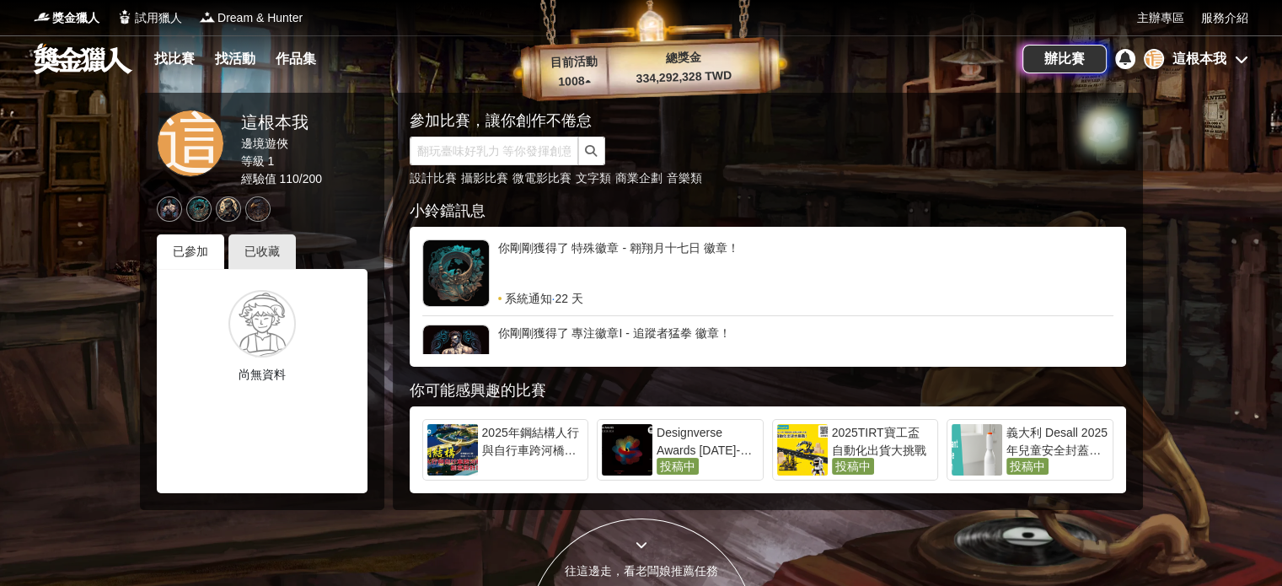
drag, startPoint x: 0, startPoint y: 397, endPoint x: 20, endPoint y: 397, distance: 20.2
click at [0, 397] on div at bounding box center [641, 293] width 1282 height 586
click at [267, 244] on div "已收藏" at bounding box center [261, 251] width 67 height 35
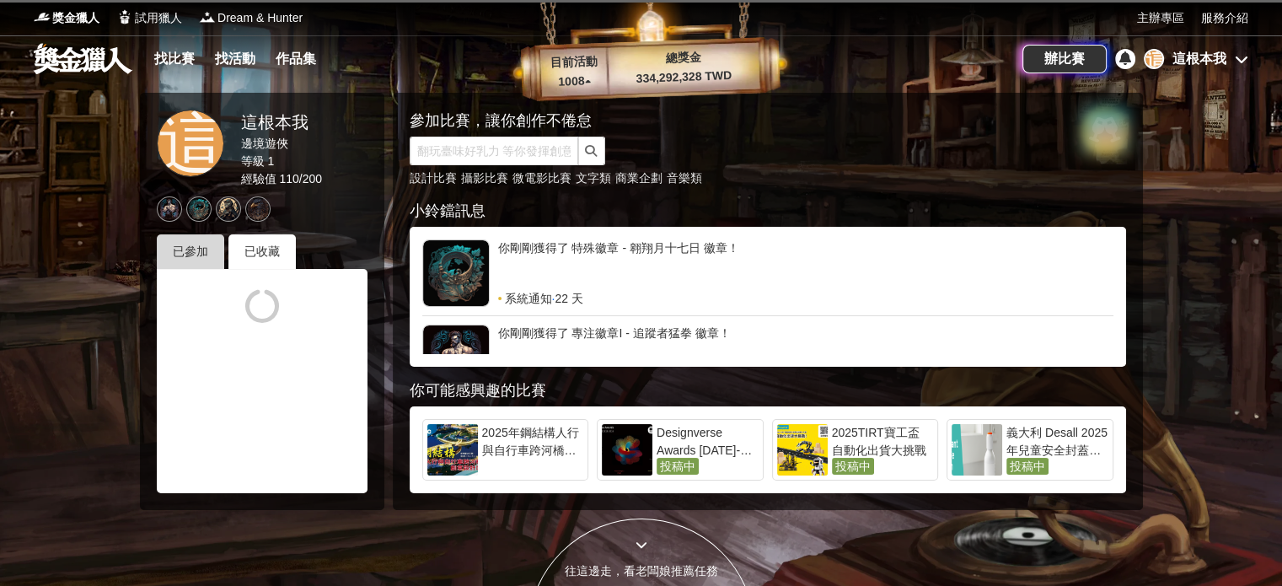
click at [199, 249] on div "已參加" at bounding box center [190, 251] width 67 height 35
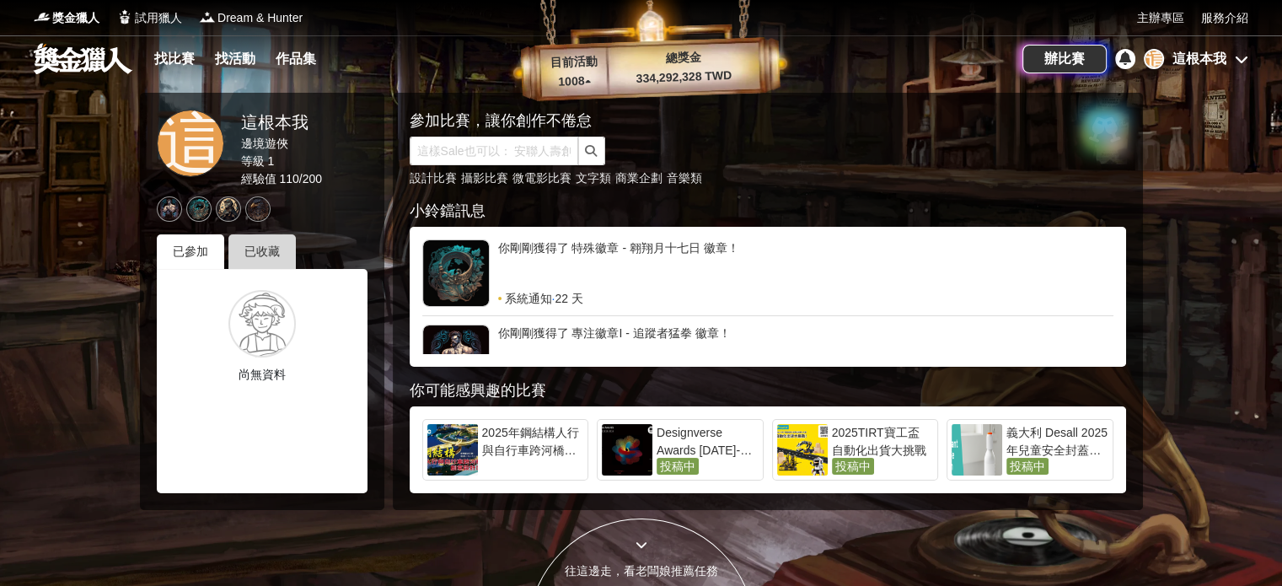
click at [292, 252] on div "已收藏" at bounding box center [261, 251] width 67 height 35
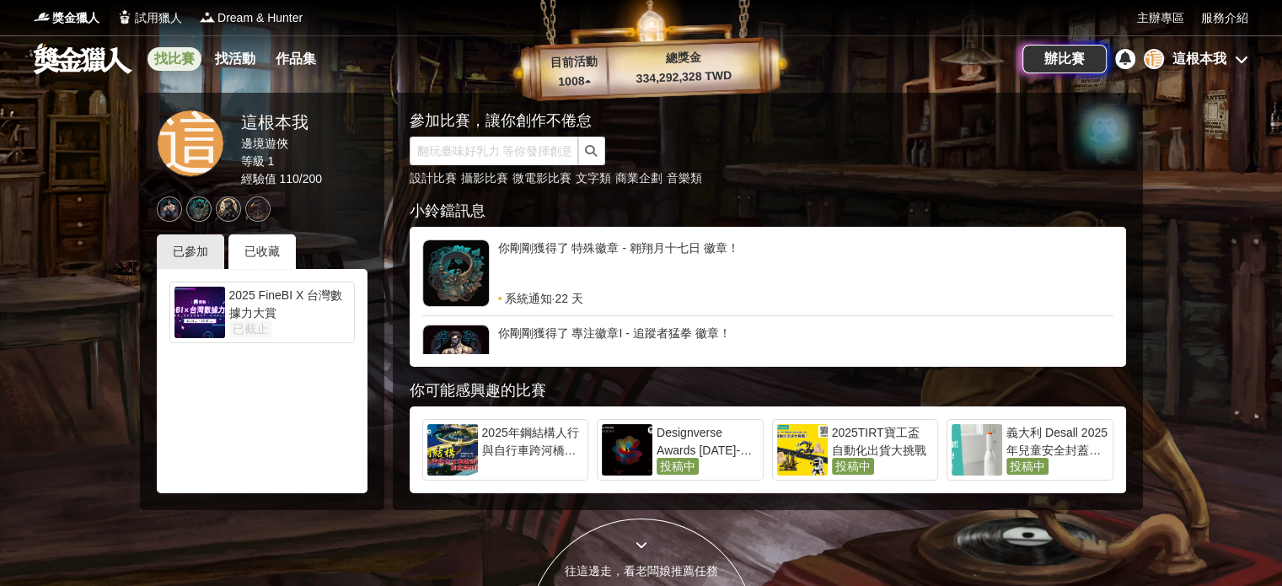
click at [169, 57] on link "找比賽" at bounding box center [174, 59] width 54 height 24
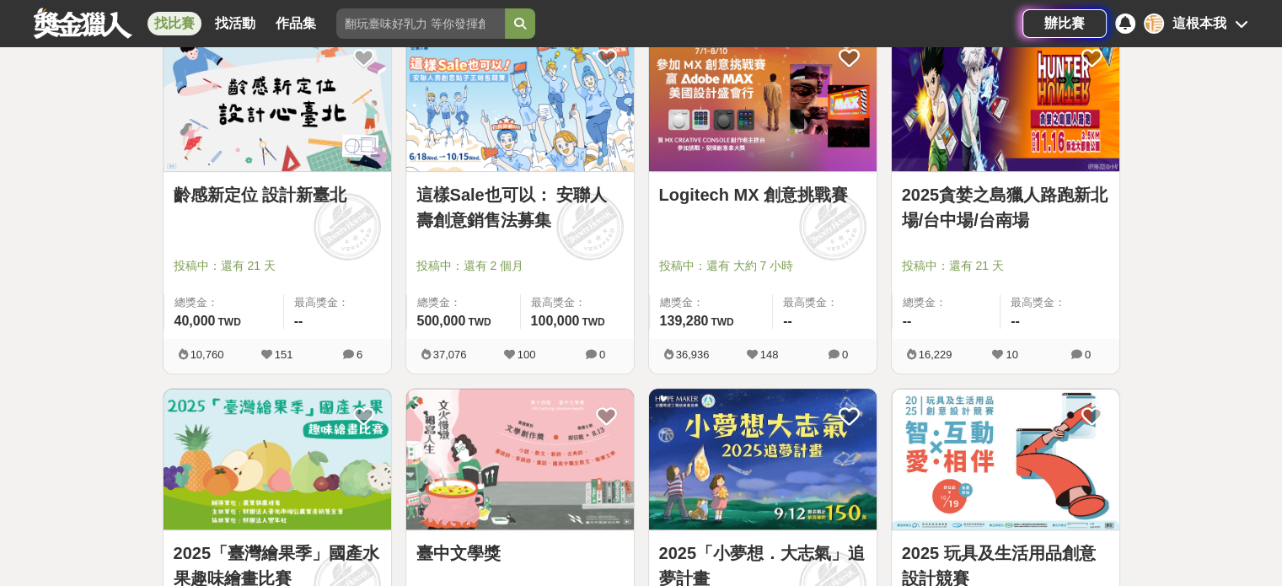
scroll to position [758, 0]
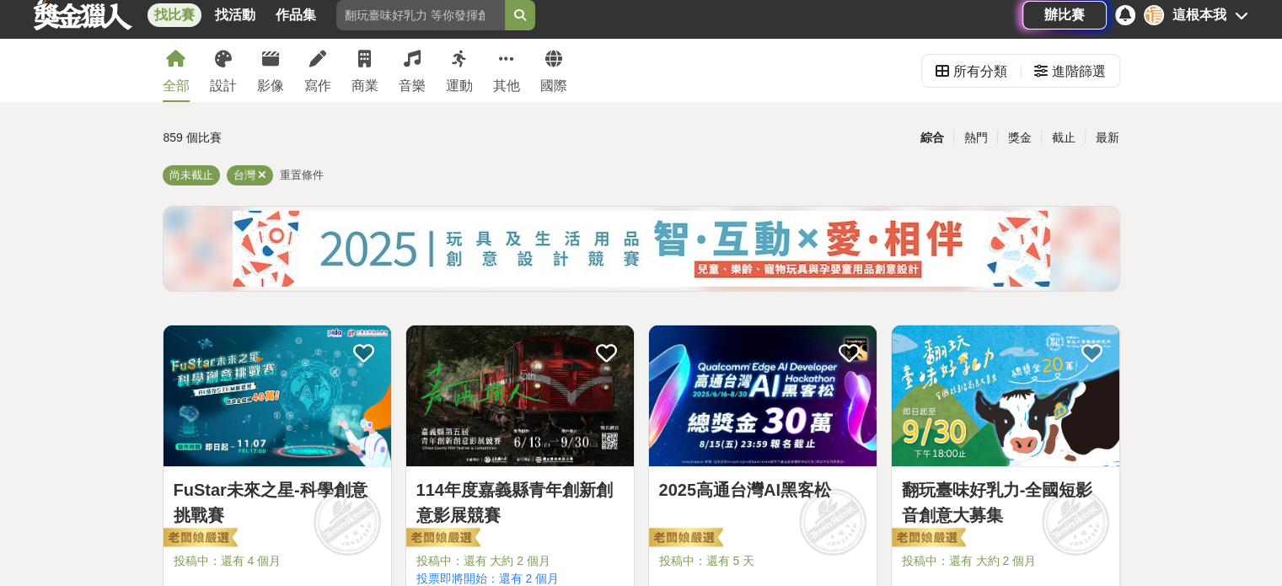
scroll to position [29, 0]
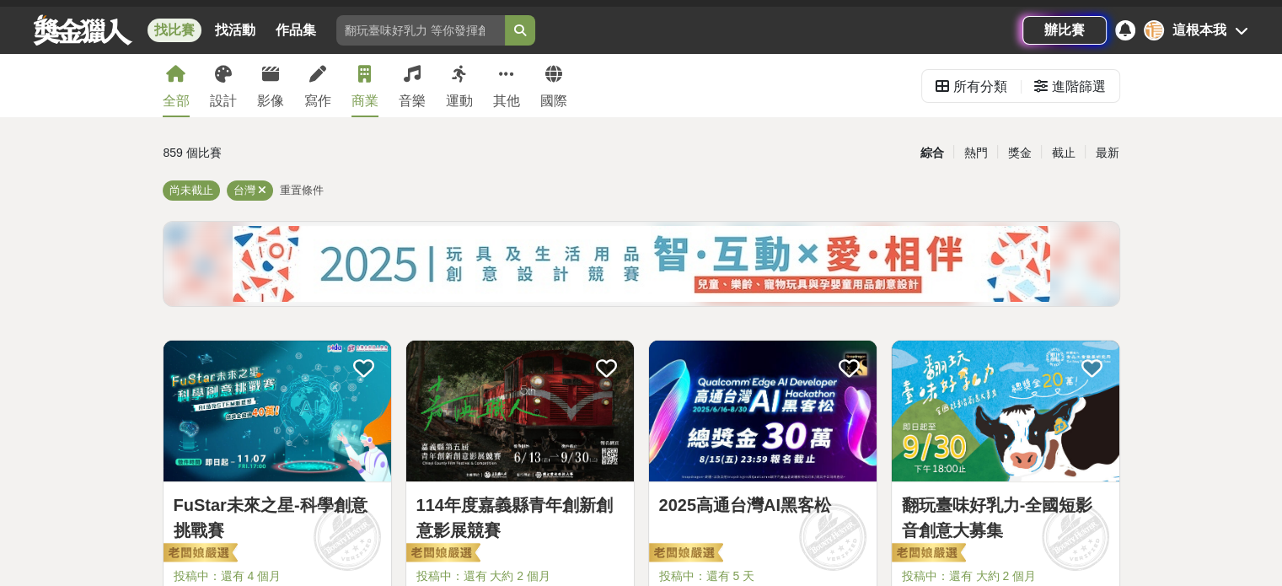
click at [369, 89] on link "商業" at bounding box center [364, 85] width 27 height 63
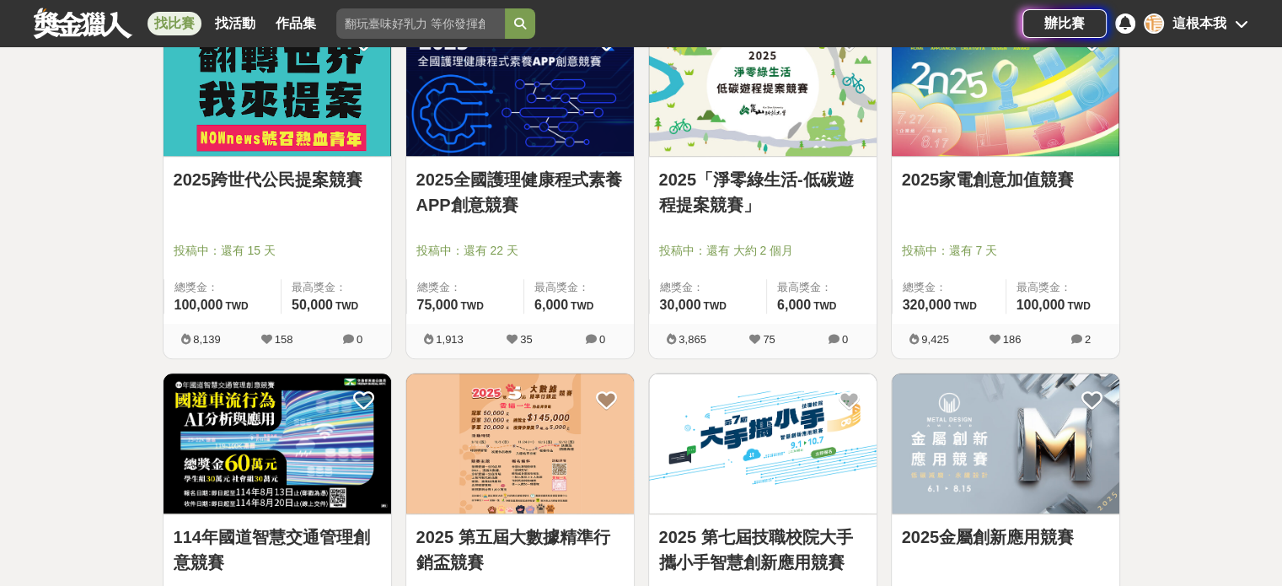
scroll to position [1557, 0]
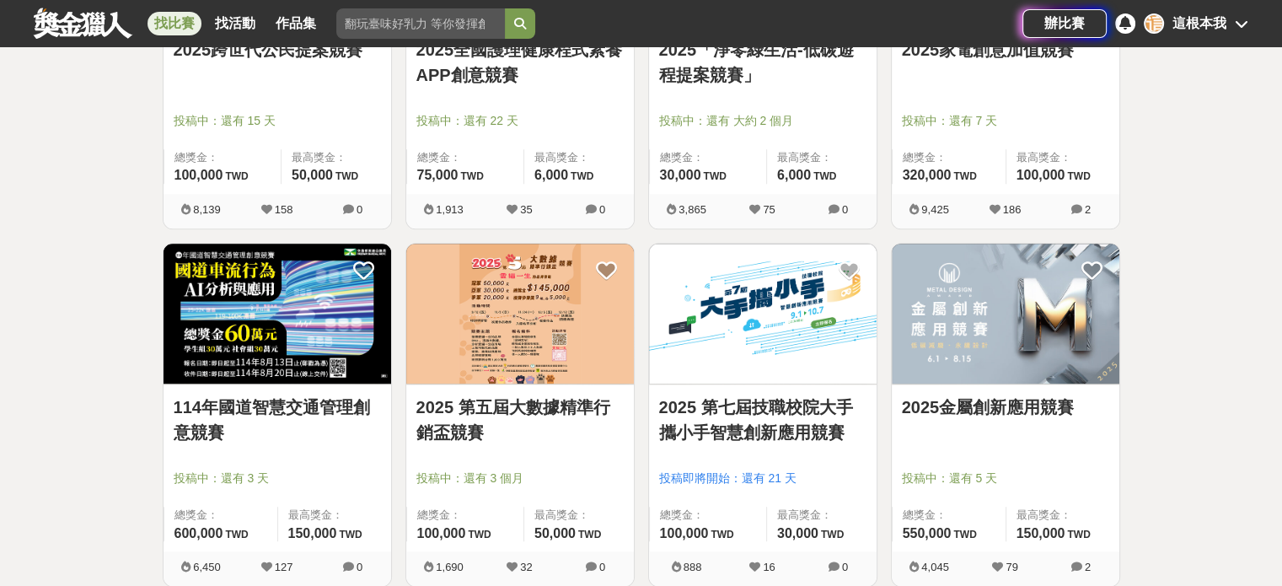
click at [522, 405] on link "2025 第五屆大數據精準行銷盃競賽" at bounding box center [519, 419] width 207 height 51
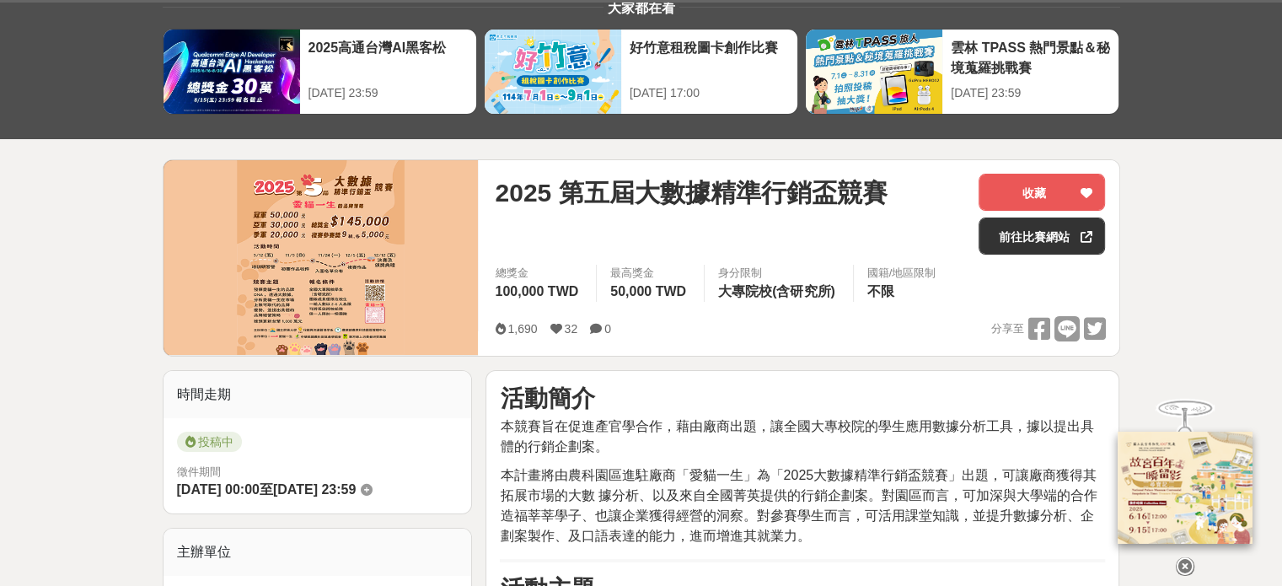
scroll to position [169, 0]
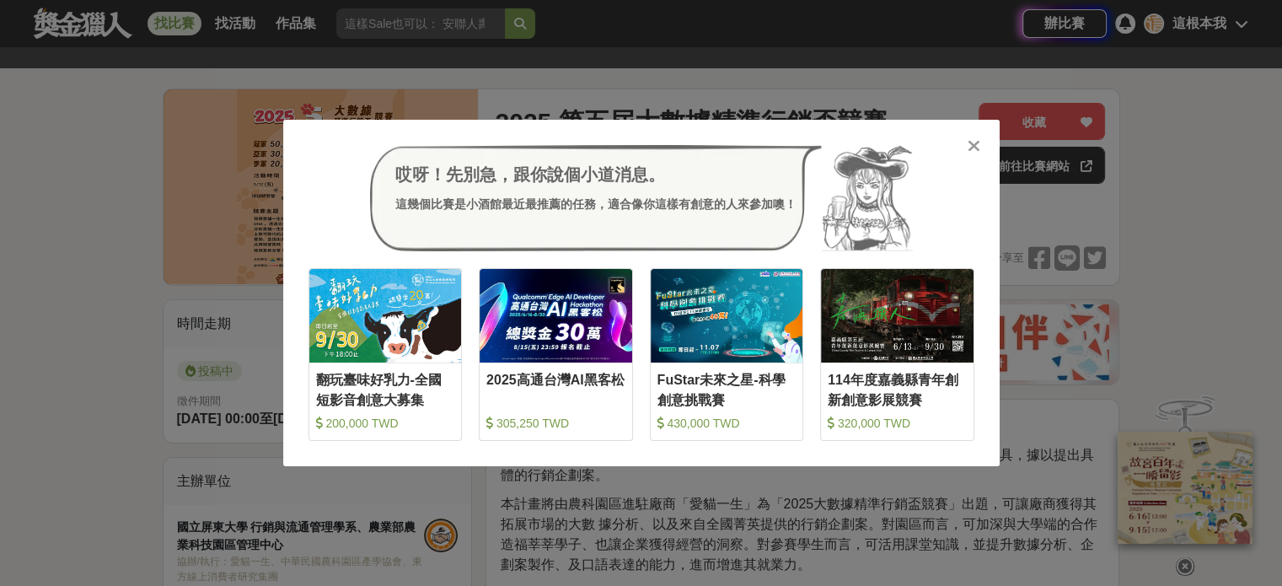
click at [776, 110] on div "哎呀！先別急，跟你說個小道消息。 這幾個比賽是小酒館最近最推薦的任務，適合像你這樣有創意的人來參加噢！ 收藏 翻玩臺味好乳力-全國短影音創意大募集 200,0…" at bounding box center [641, 293] width 1282 height 586
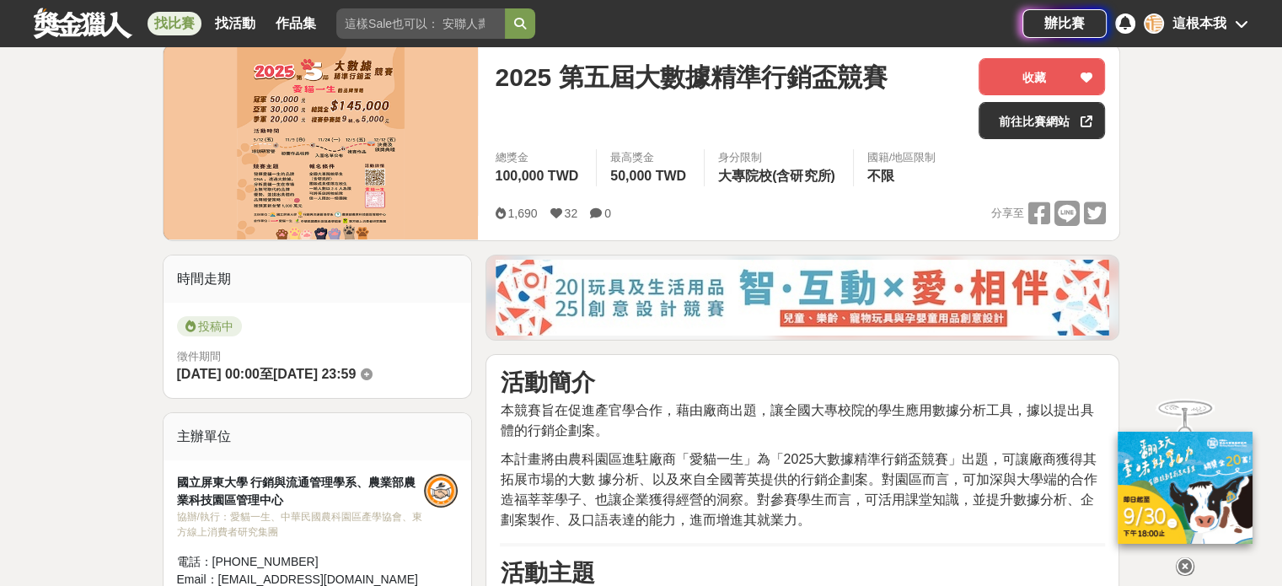
scroll to position [337, 0]
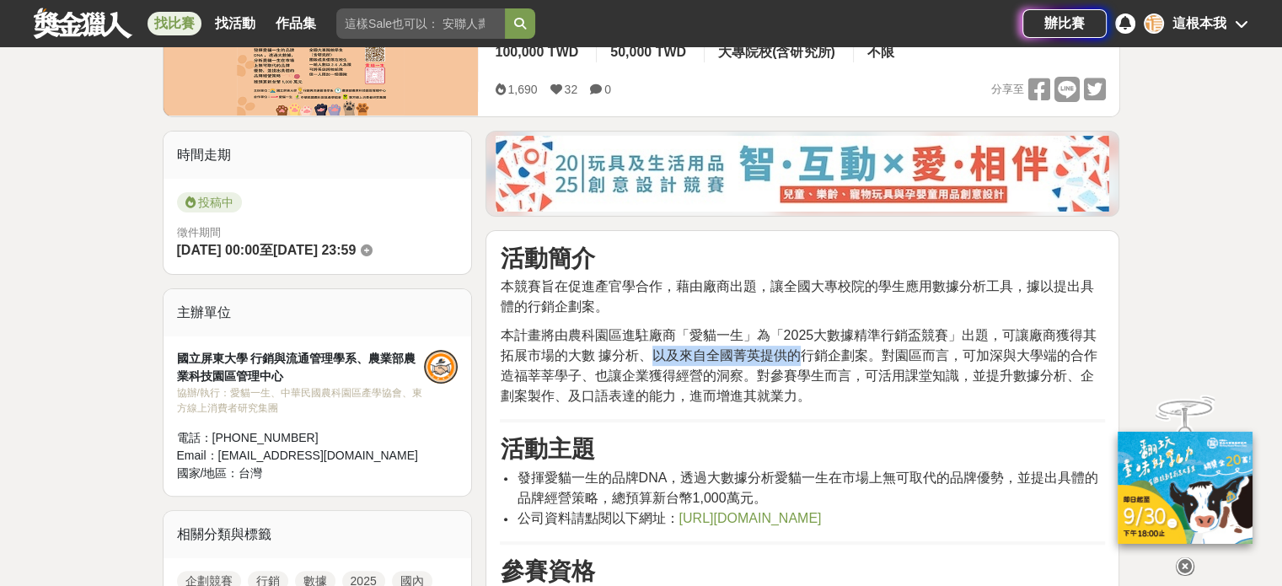
drag, startPoint x: 729, startPoint y: 363, endPoint x: 796, endPoint y: 356, distance: 67.0
click at [796, 356] on span "本計畫將由農科園區進駐廠商「愛貓一生」為「2025大數據精準行銷盃競賽」出題，可讓廠商獲得其拓展市場的大數 據分析、以及來自全國菁英提供的行銷企劃案。對園區而…" at bounding box center [798, 365] width 597 height 75
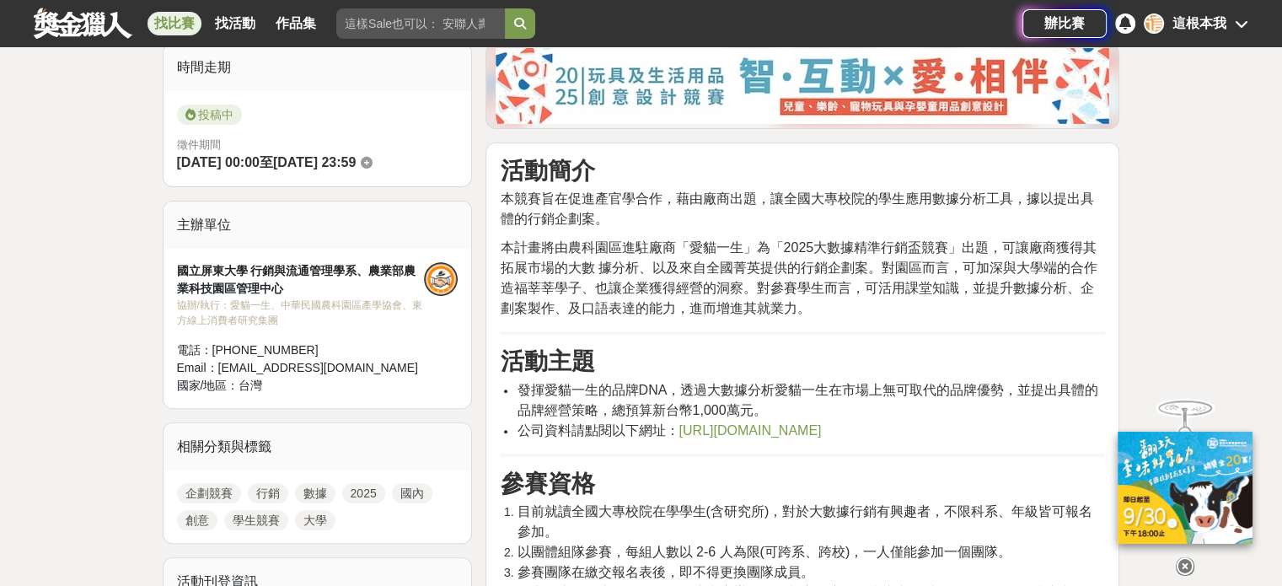
scroll to position [506, 0]
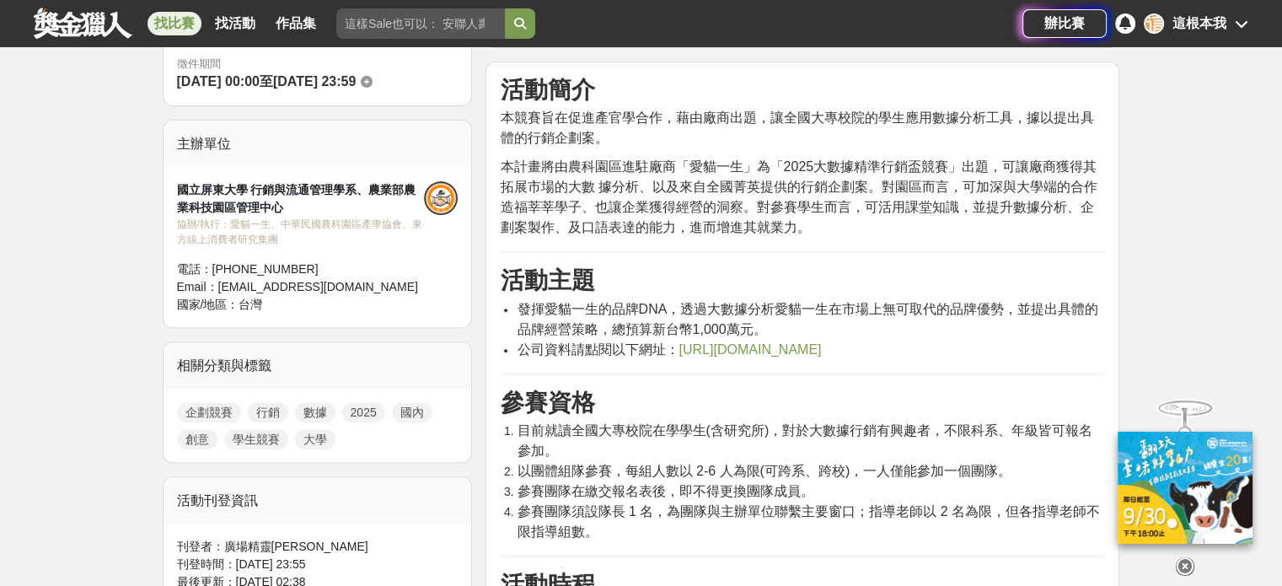
drag, startPoint x: 608, startPoint y: 417, endPoint x: 590, endPoint y: 425, distance: 19.3
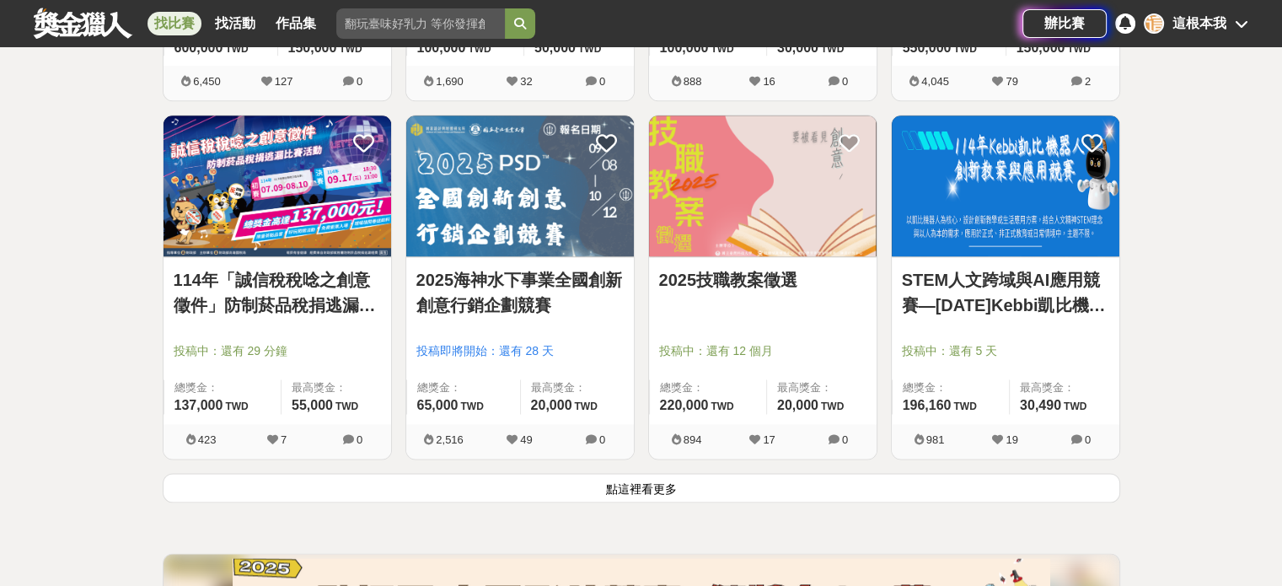
scroll to position [2147, 0]
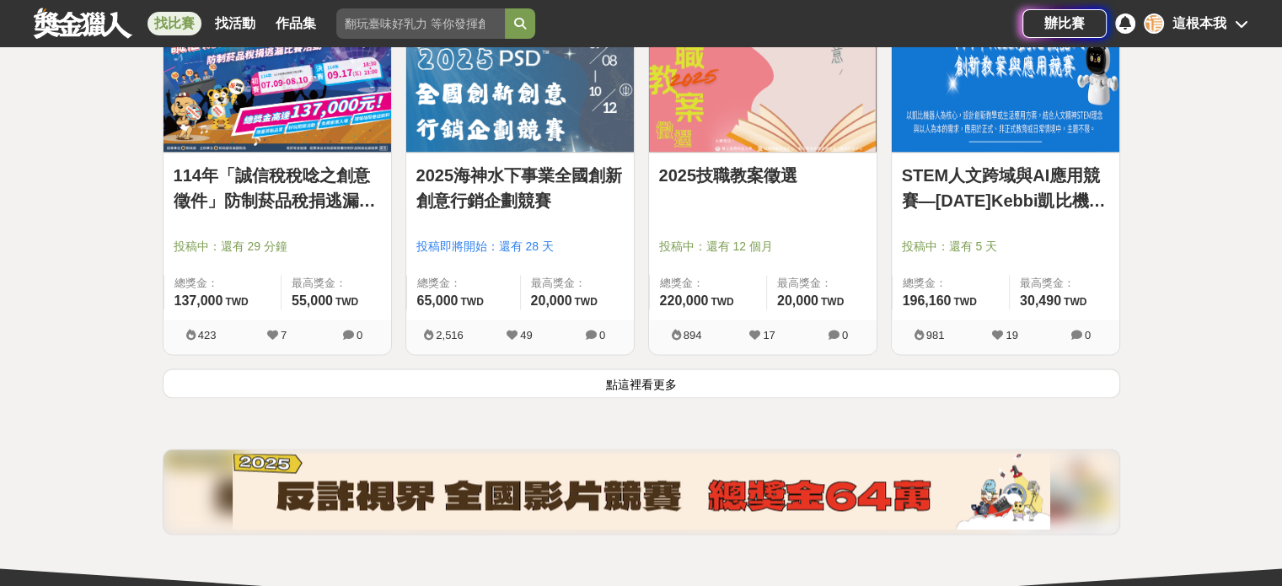
click at [626, 392] on button "點這裡看更多" at bounding box center [641, 382] width 957 height 29
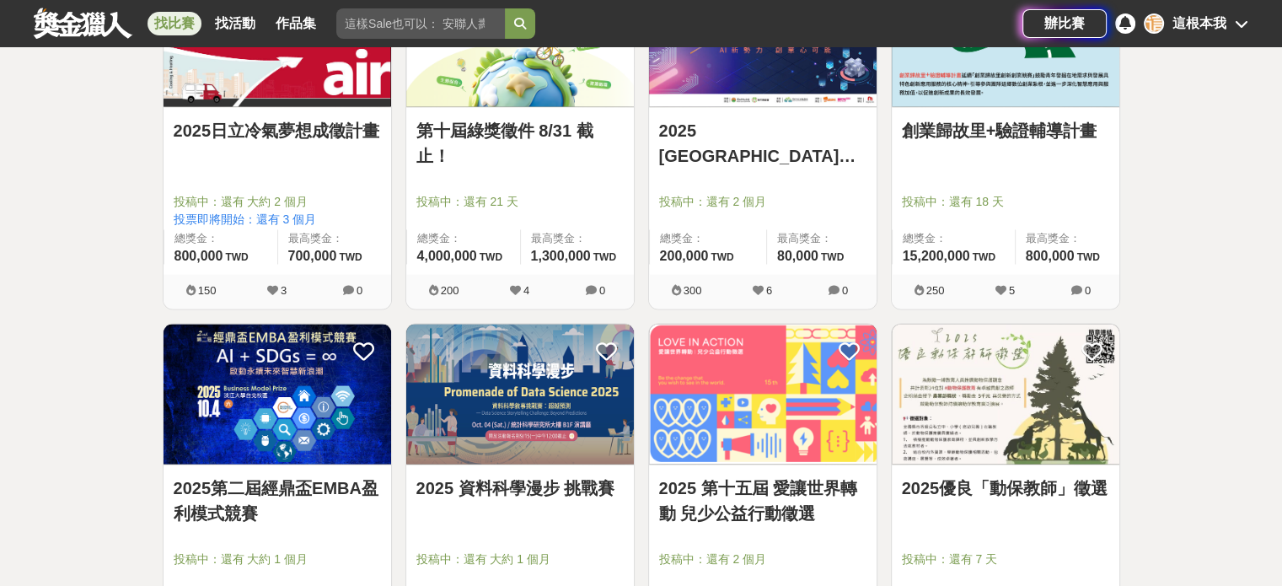
scroll to position [3327, 0]
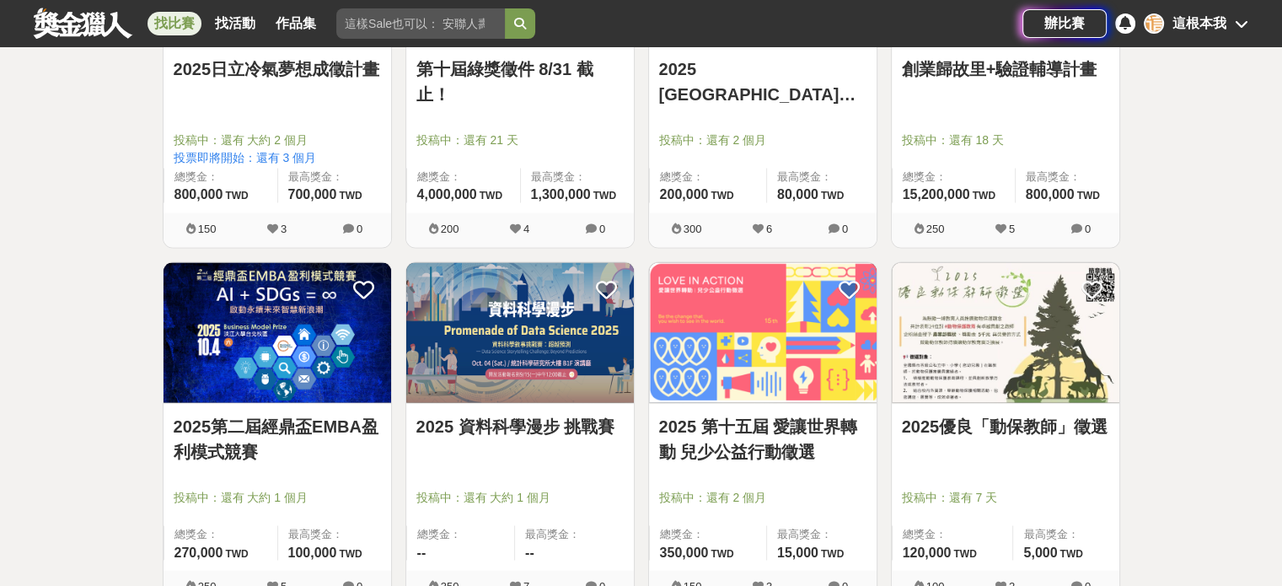
click at [352, 430] on link "2025第二屆經鼎盃EMBA盈利模式競賽" at bounding box center [277, 439] width 207 height 51
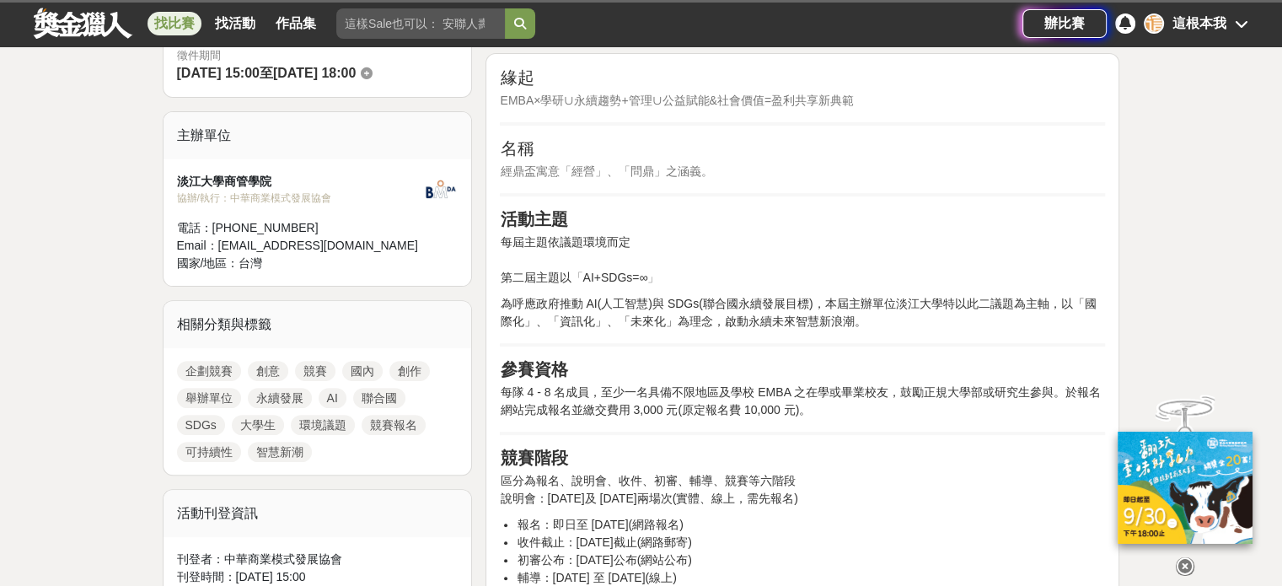
scroll to position [590, 0]
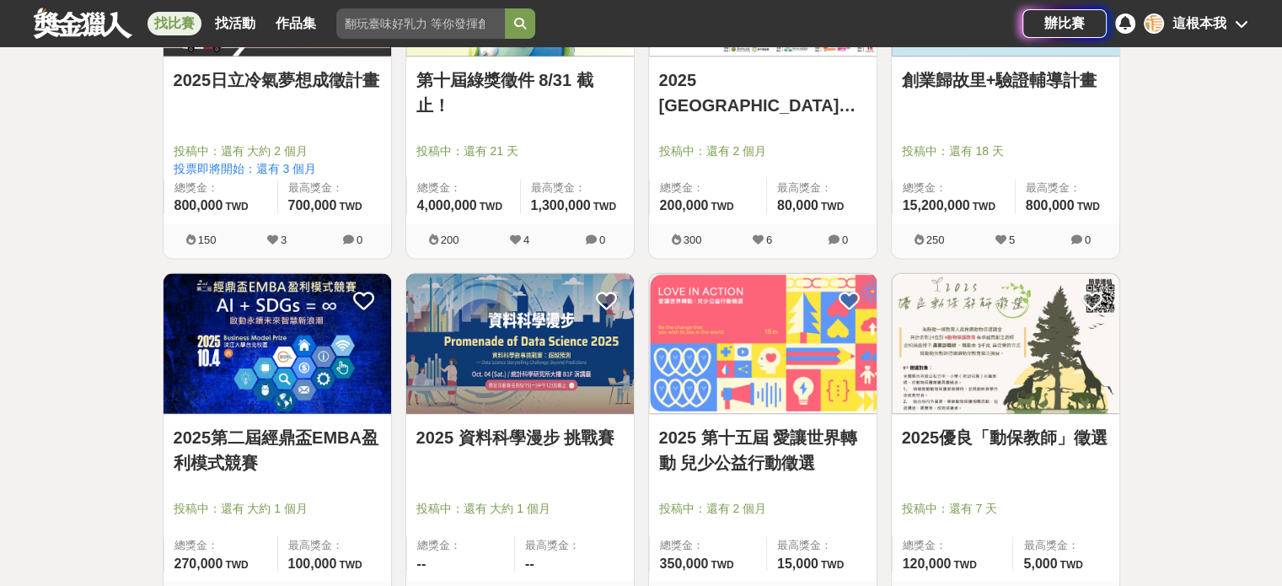
scroll to position [3327, 0]
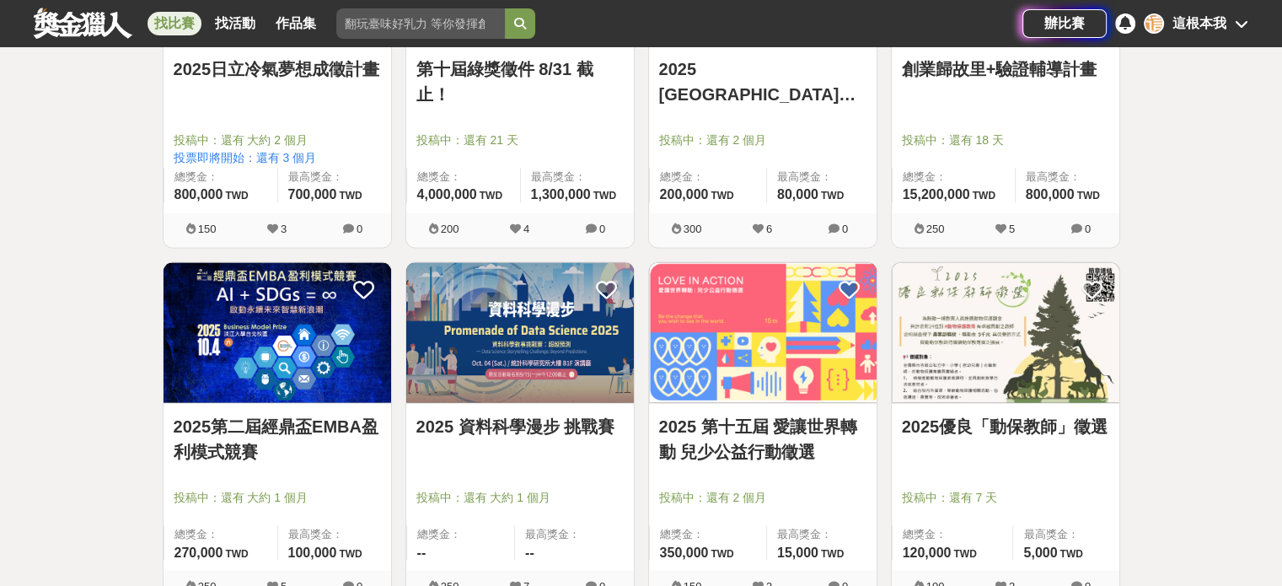
click at [525, 417] on link "2025 資料科學漫步 挑戰賽" at bounding box center [519, 426] width 207 height 25
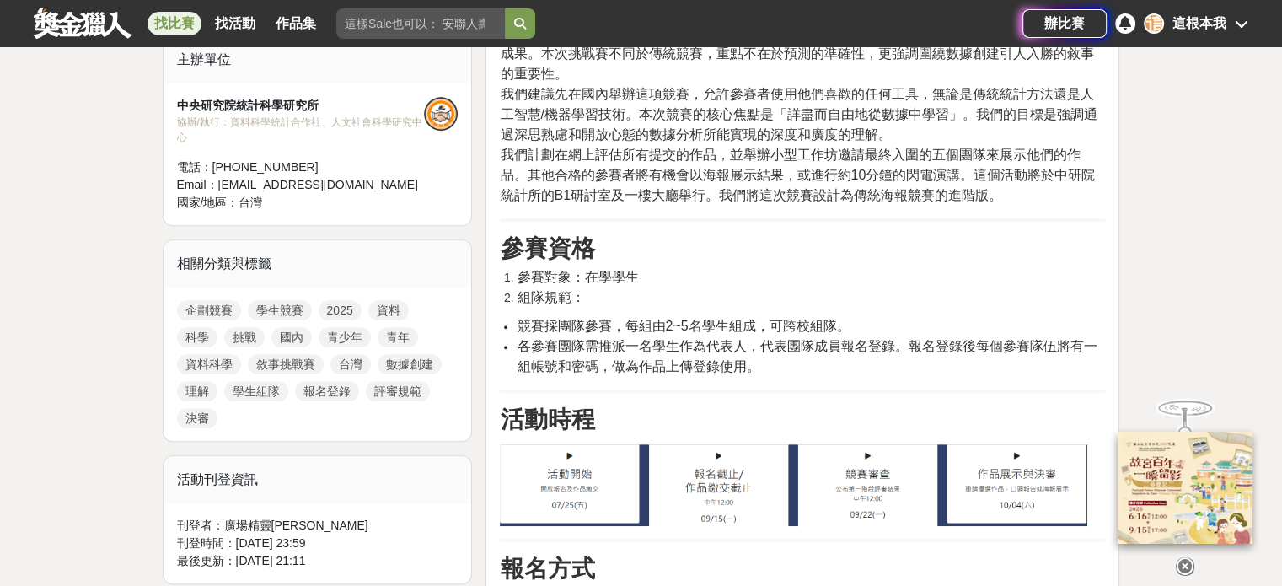
scroll to position [927, 0]
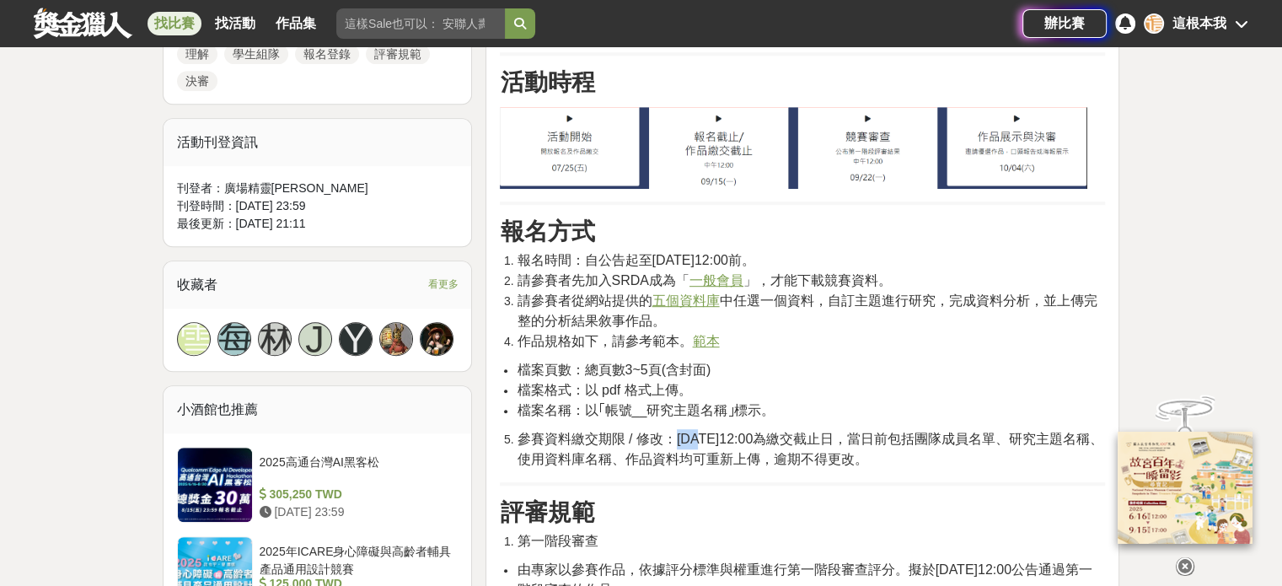
drag, startPoint x: 677, startPoint y: 437, endPoint x: 705, endPoint y: 437, distance: 28.7
click at [705, 437] on span "參賽資料繳交期限 / 修改：[DATE]12:00為繳交截止日，當日前包括團隊成員名單、研究主題名稱、使用資料庫名稱、作品資料均可重新上傳，逾期不得更改。" at bounding box center [810, 448] width 587 height 35
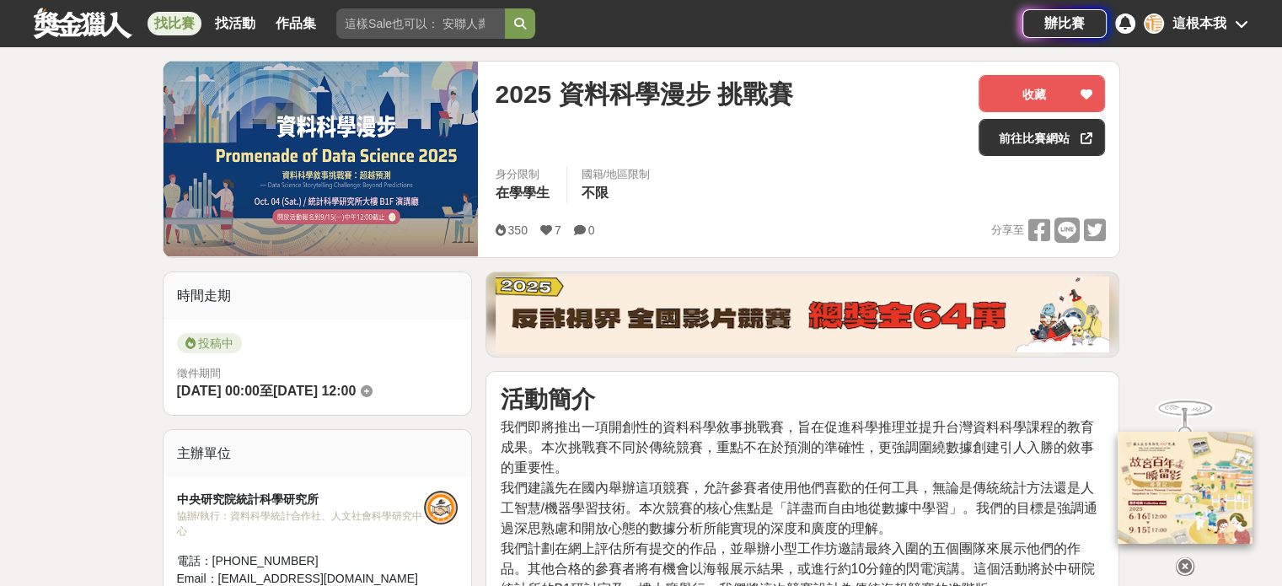
scroll to position [169, 0]
